Goal: Task Accomplishment & Management: Use online tool/utility

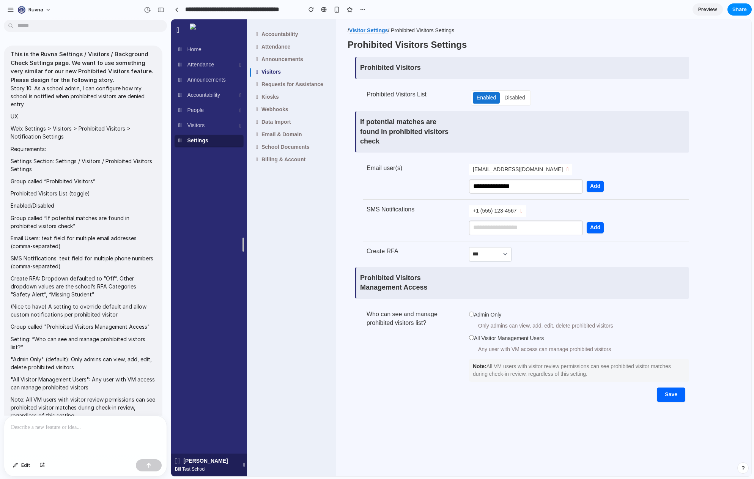
scroll to position [301, 0]
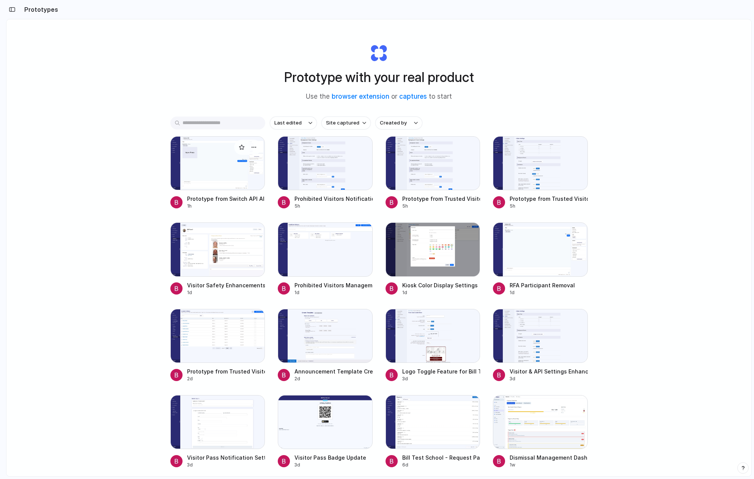
click at [213, 175] on div at bounding box center [217, 163] width 95 height 54
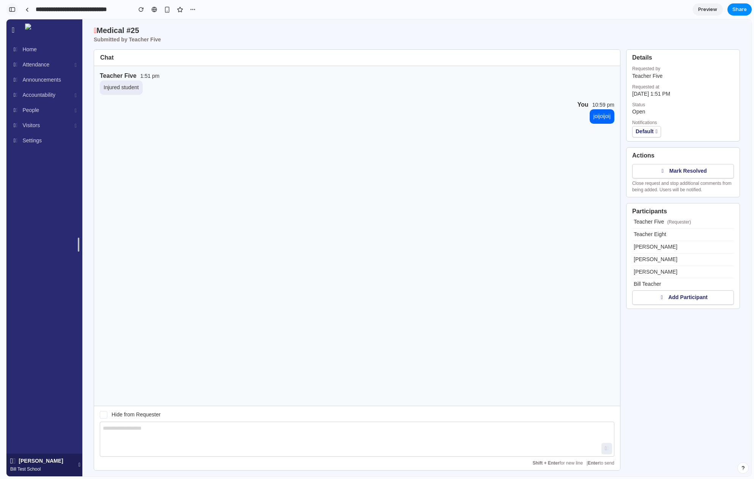
click at [11, 6] on button "button" at bounding box center [12, 9] width 12 height 12
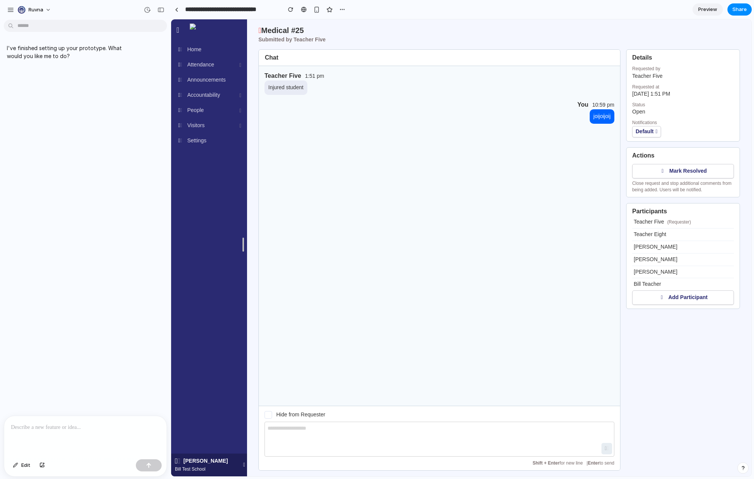
click at [101, 423] on p at bounding box center [85, 427] width 149 height 9
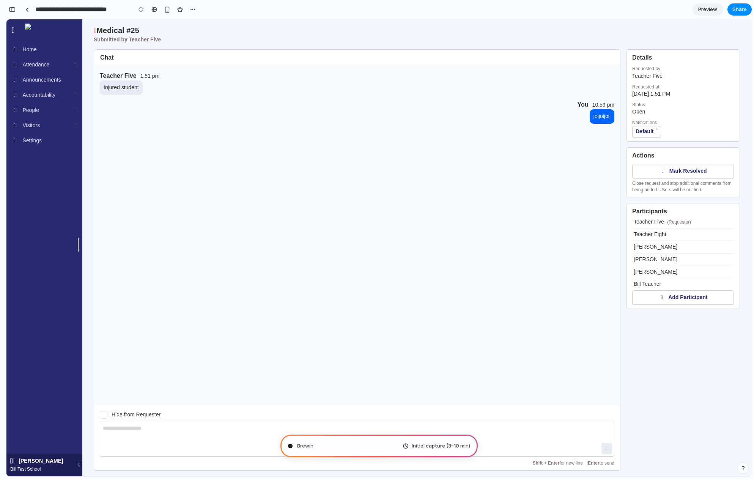
type input "**********"
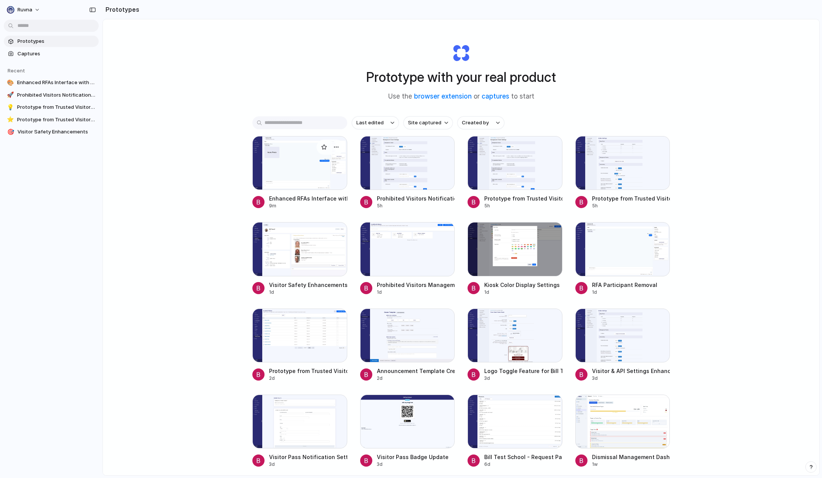
click at [324, 177] on div at bounding box center [299, 163] width 95 height 54
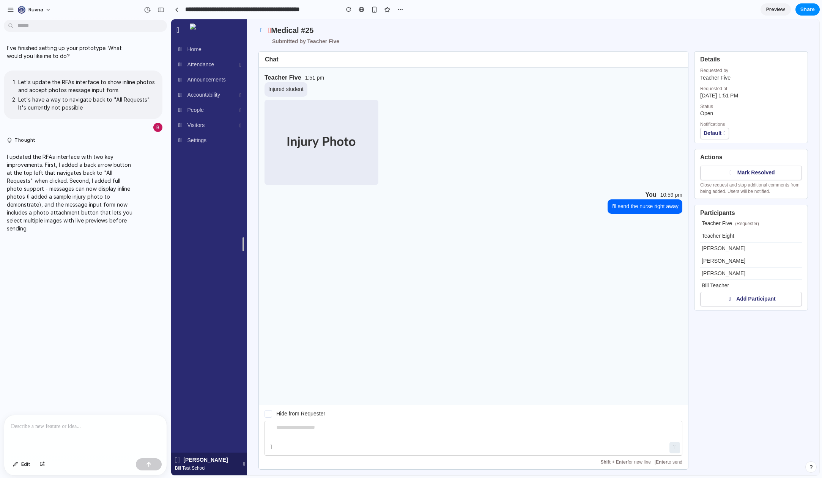
click at [339, 153] on img at bounding box center [321, 142] width 114 height 85
click at [272, 449] on icon "button" at bounding box center [271, 447] width 3 height 7
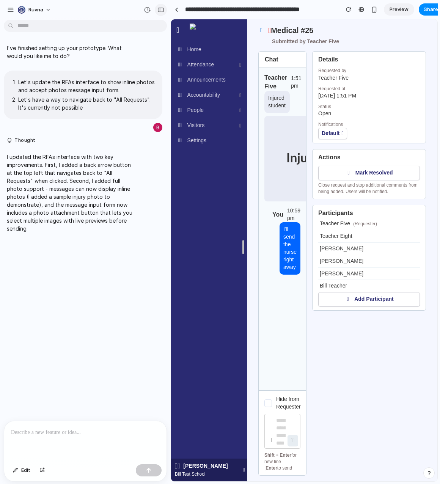
click at [159, 11] on div "button" at bounding box center [160, 9] width 7 height 5
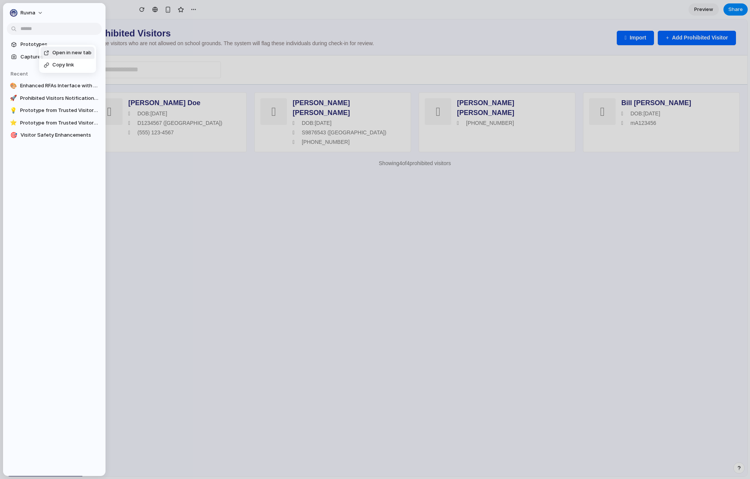
scroll to position [3290, 0]
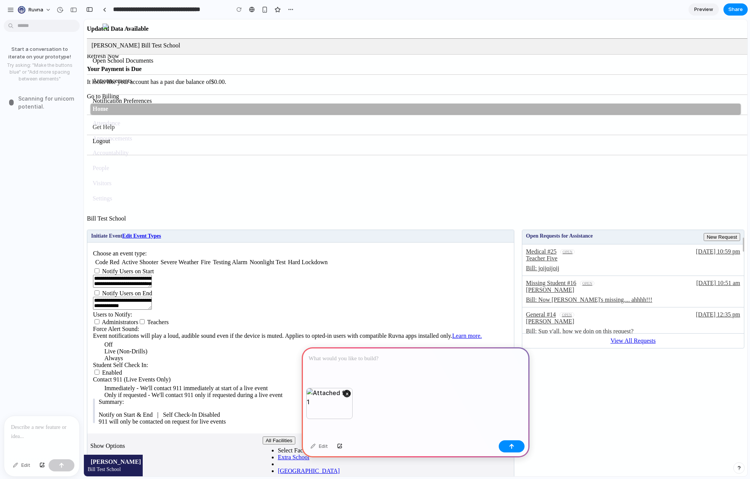
click at [351, 361] on p at bounding box center [415, 358] width 214 height 9
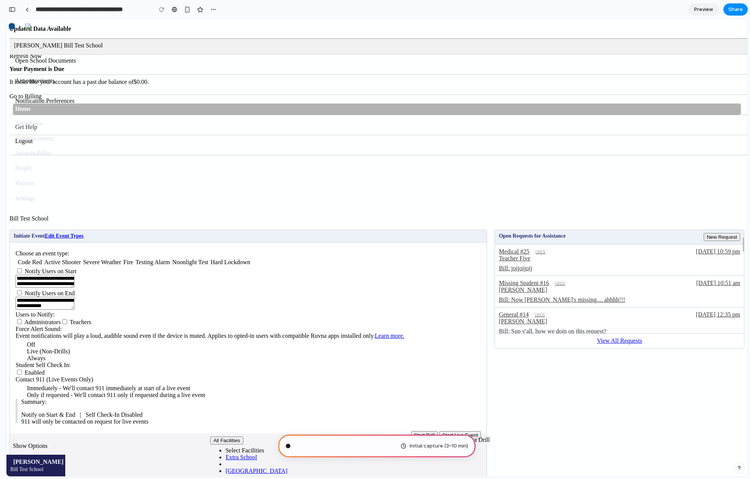
click at [15, 29] on div at bounding box center [12, 26] width 6 height 6
click at [738, 243] on div at bounding box center [743, 247] width 11 height 153
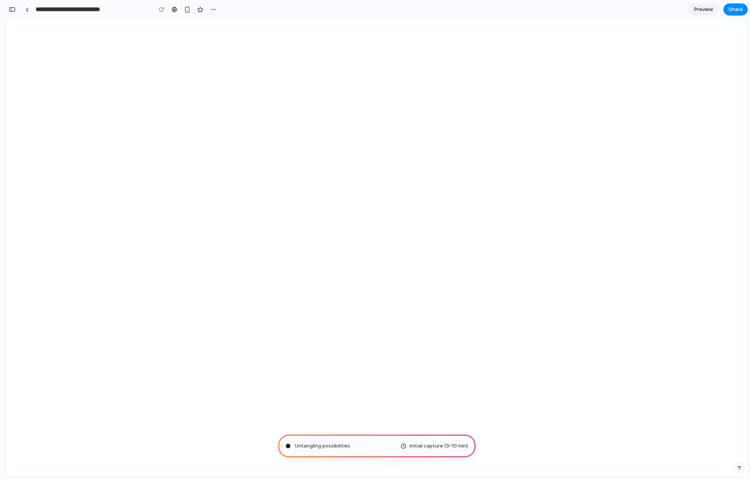
type input "**********"
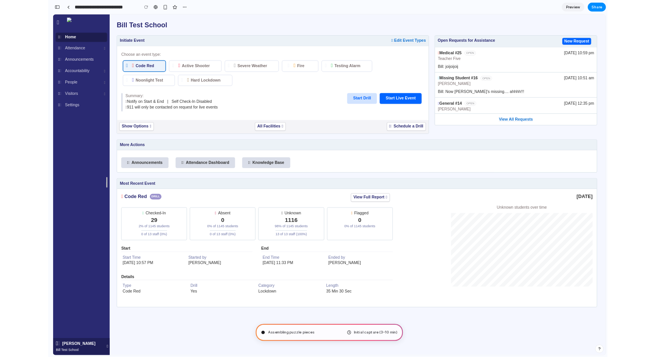
scroll to position [150, 0]
